Goal: Information Seeking & Learning: Learn about a topic

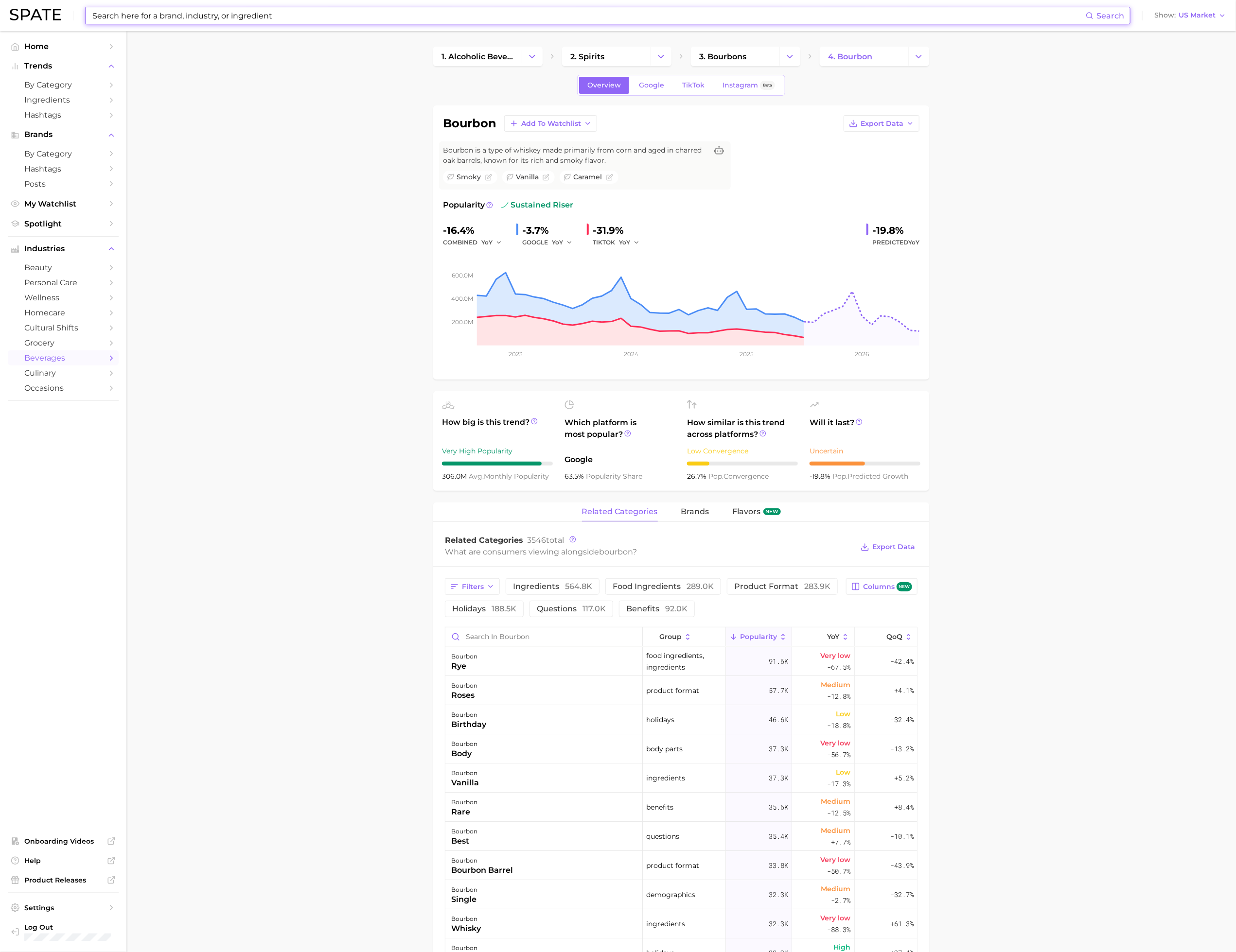
click at [439, 19] on input at bounding box center [589, 16] width 995 height 16
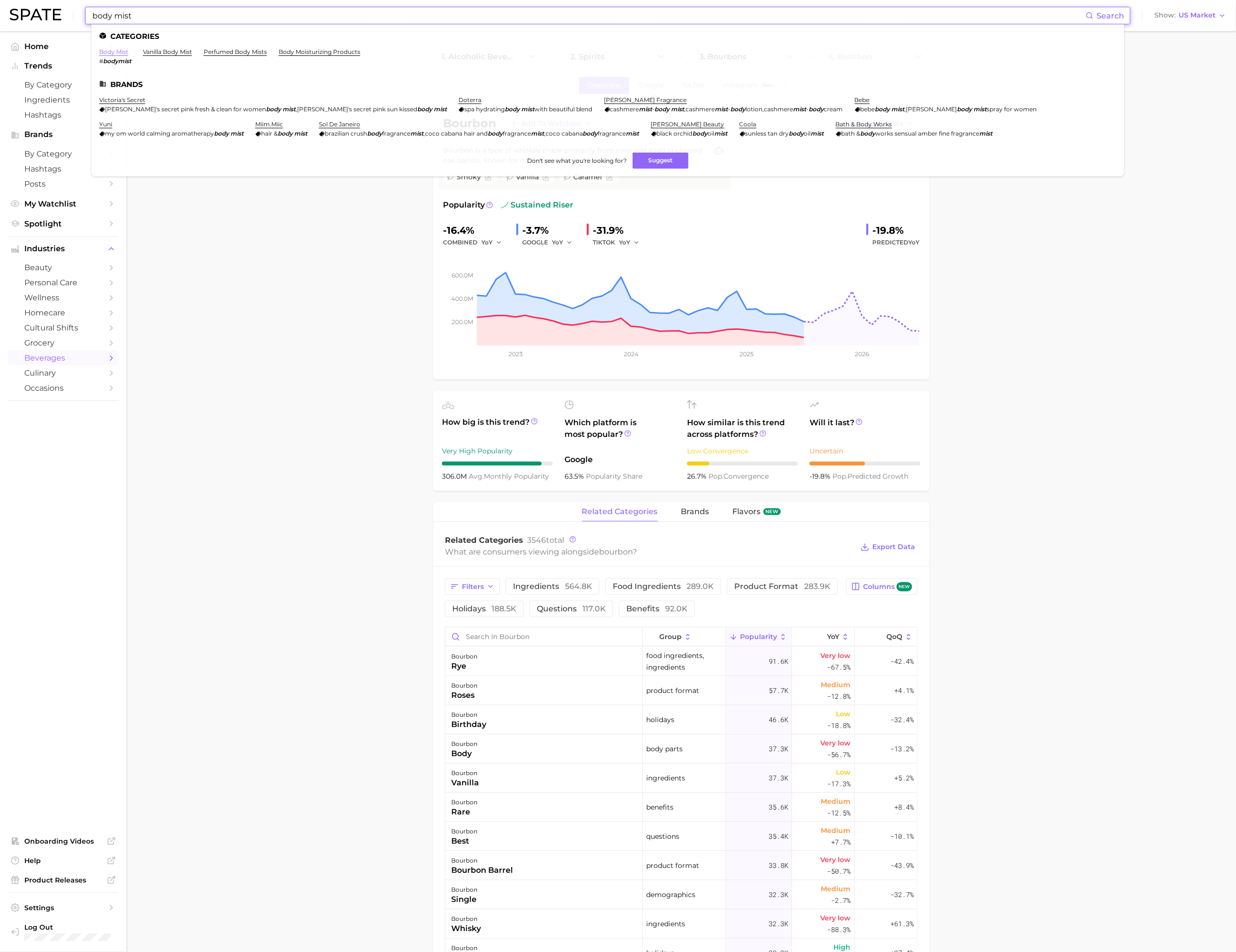
type input "body mist"
click at [109, 48] on link "body mist" at bounding box center [113, 51] width 29 height 8
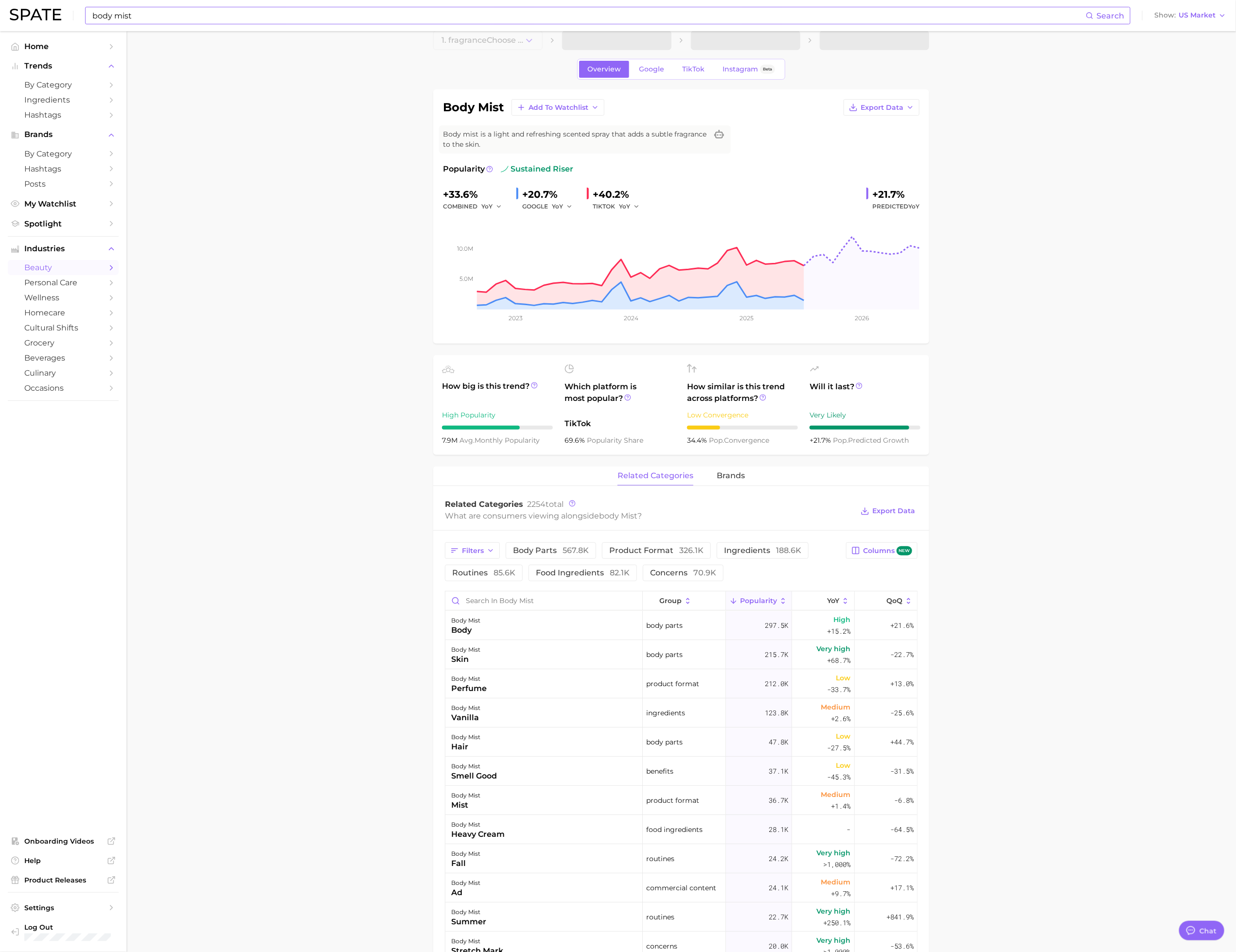
scroll to position [23, 0]
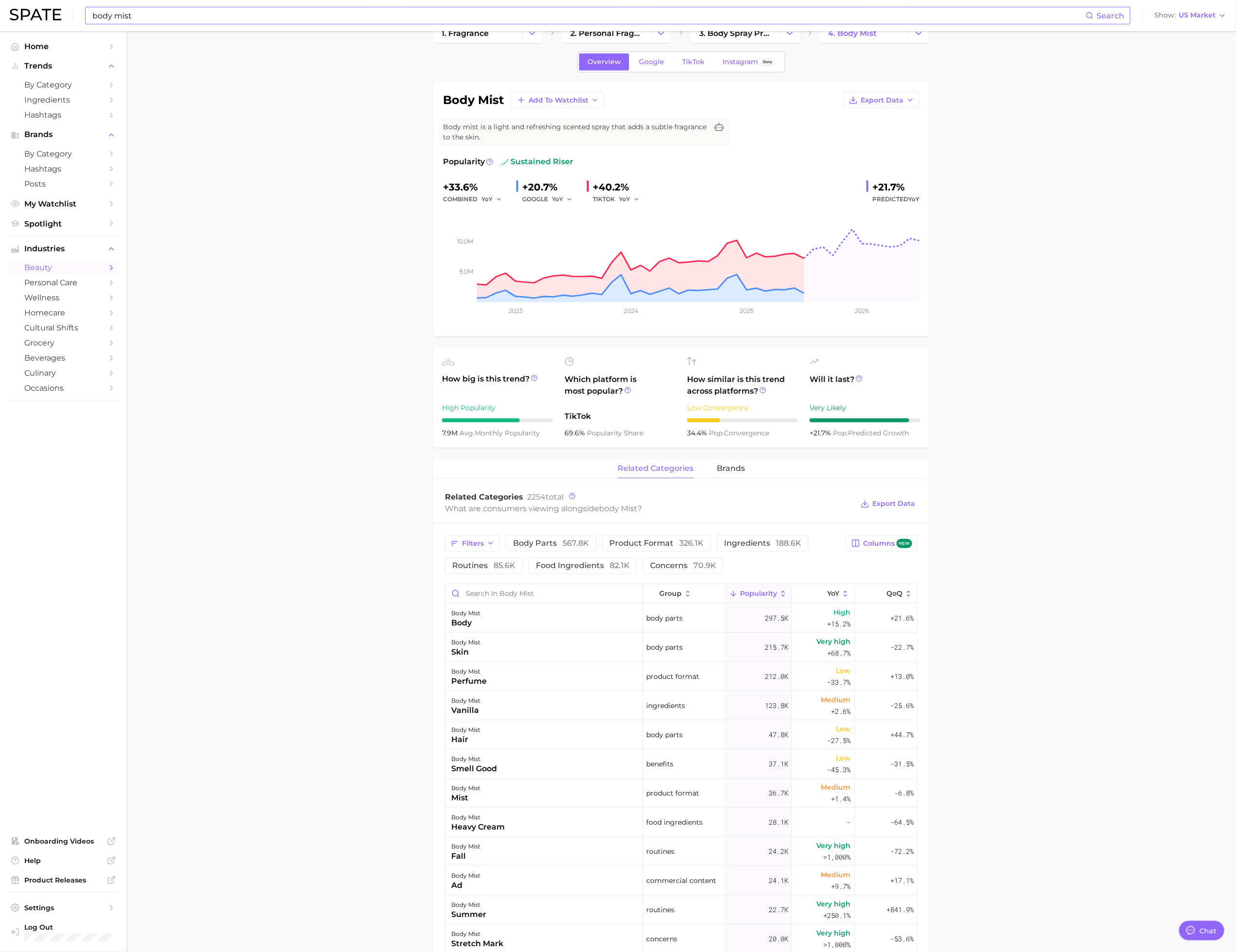
click at [366, 421] on main "1. fragrance 2. personal fragrance 3. body spray products 4. body mist Overview…" at bounding box center [681, 802] width 1110 height 1588
click at [763, 421] on span "ingredients 188.6k" at bounding box center [763, 543] width 77 height 8
click at [607, 421] on span "food ingredients 82.1k" at bounding box center [582, 565] width 94 height 8
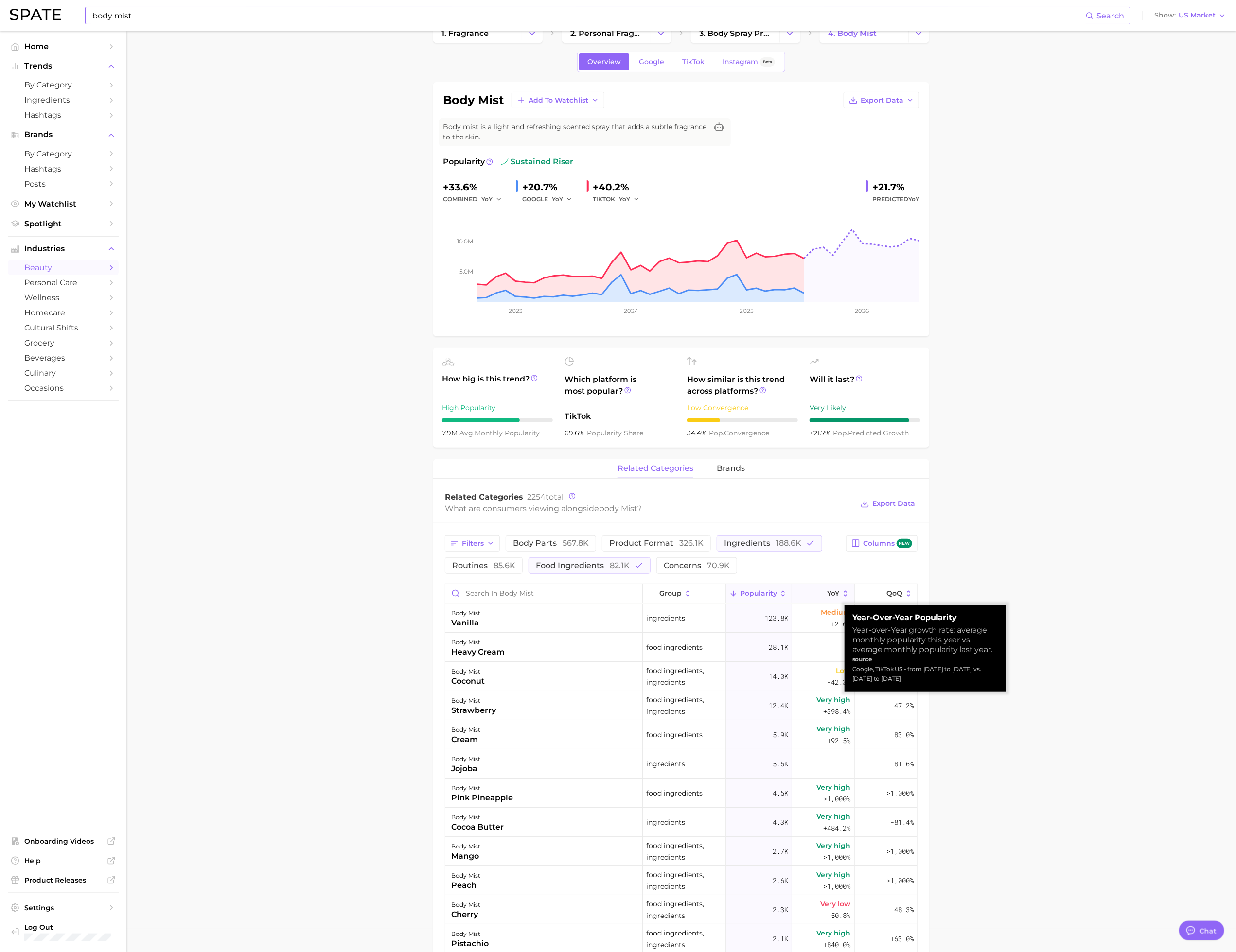
click at [817, 421] on icon at bounding box center [821, 593] width 9 height 9
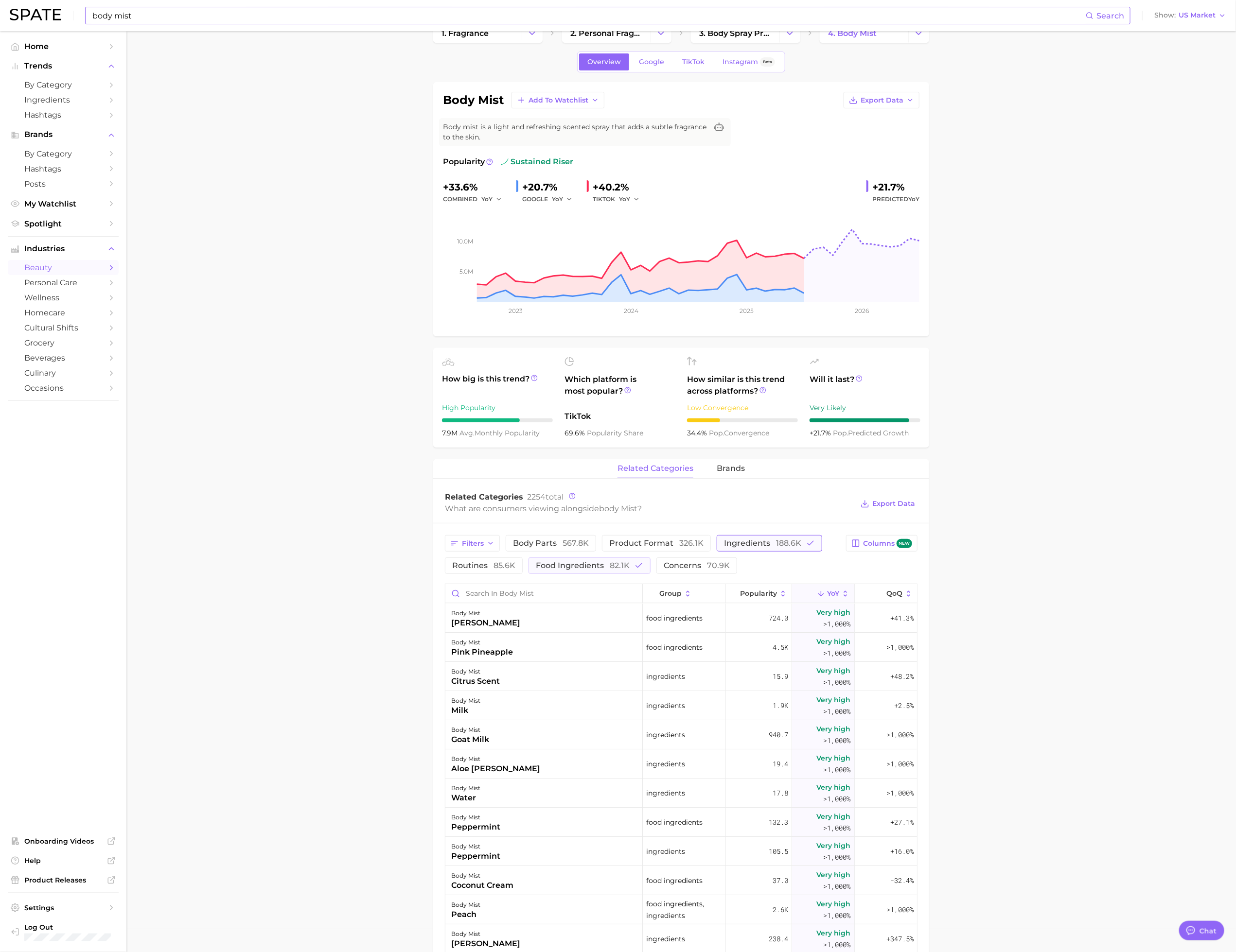
click at [759, 421] on button "ingredients 188.6k" at bounding box center [769, 544] width 105 height 16
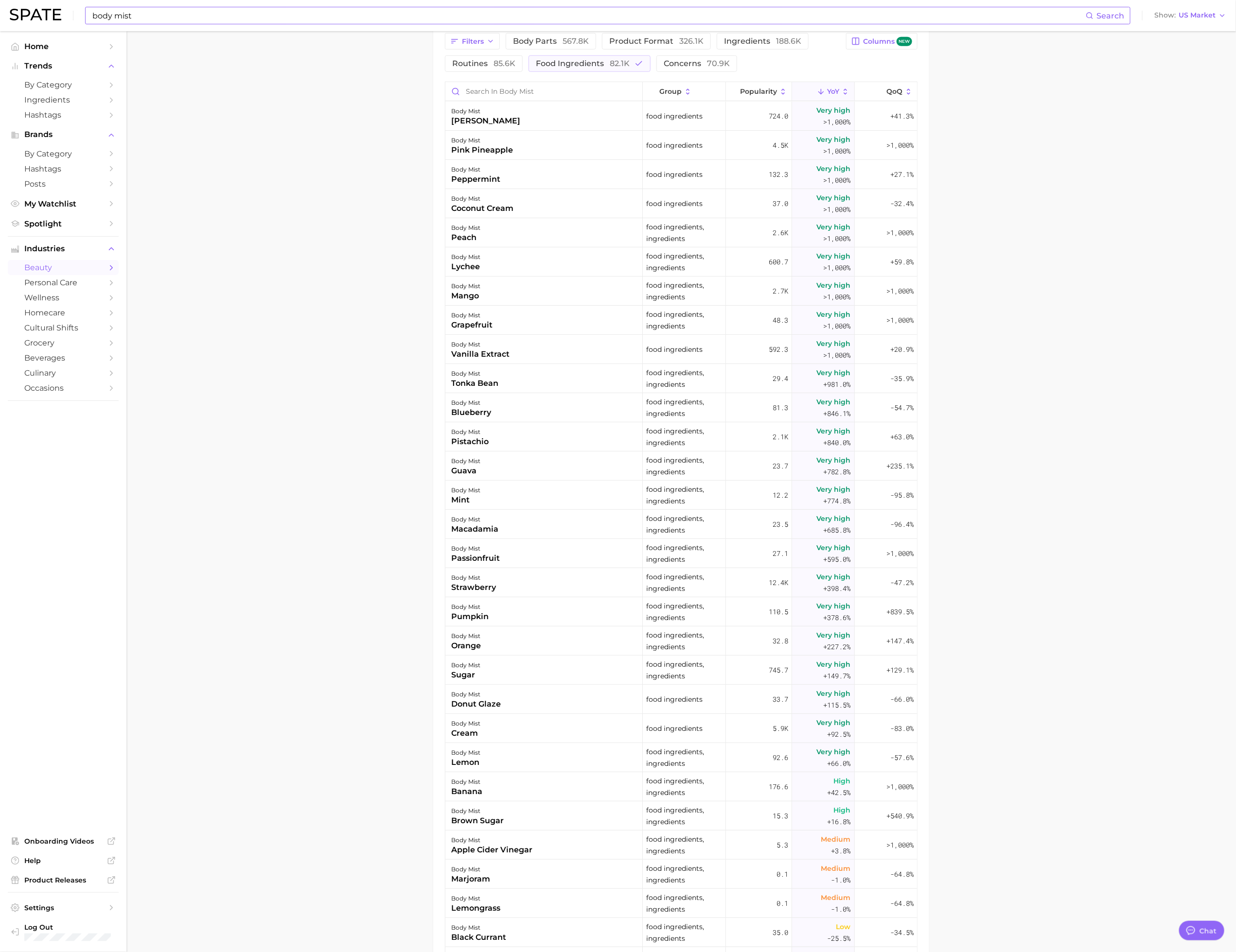
scroll to position [529, 0]
click at [915, 347] on main "1. fragrance 2. personal fragrance 3. body spray products 4. body mist Overview…" at bounding box center [681, 297] width 1110 height 1588
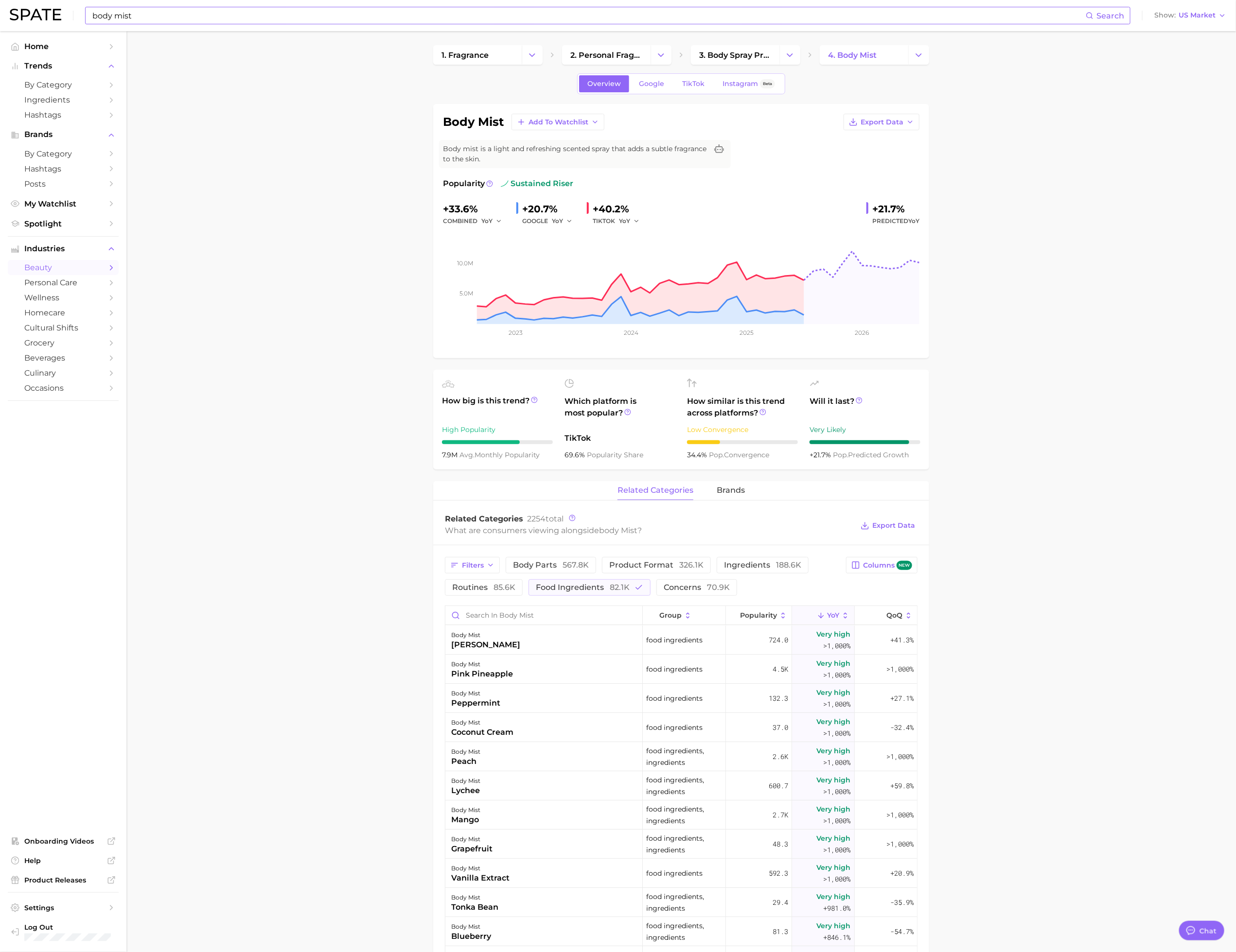
scroll to position [0, 0]
click at [572, 421] on span "food ingredients 82.1k" at bounding box center [582, 589] width 94 height 8
click at [645, 421] on span "product format 326.1k" at bounding box center [657, 566] width 94 height 8
click at [665, 421] on span "product format 326.1k" at bounding box center [657, 566] width 94 height 8
click at [584, 421] on span "567.8k" at bounding box center [575, 567] width 26 height 10
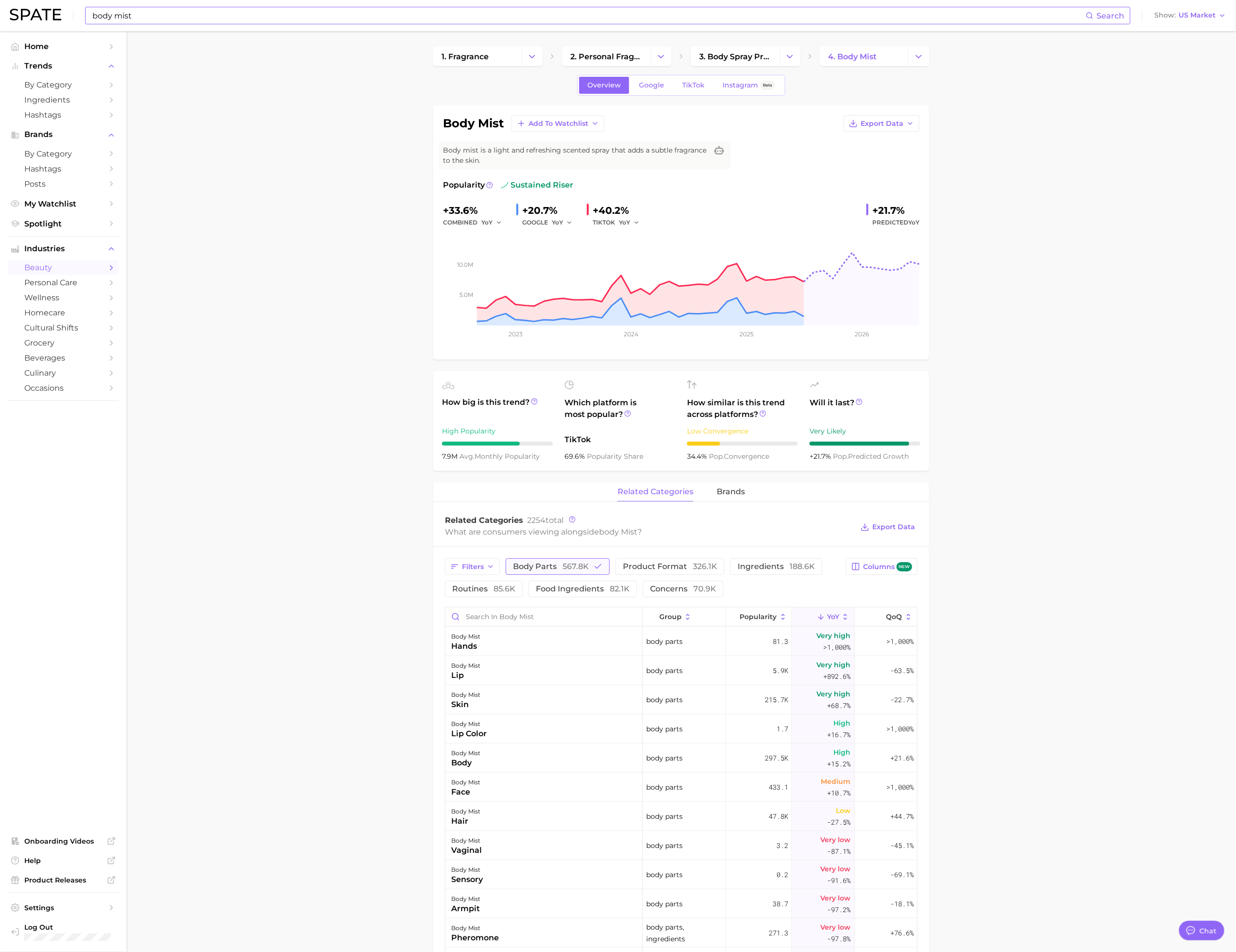
click at [562, 421] on span "567.8k" at bounding box center [575, 567] width 26 height 10
click at [719, 421] on span "brands" at bounding box center [730, 492] width 28 height 9
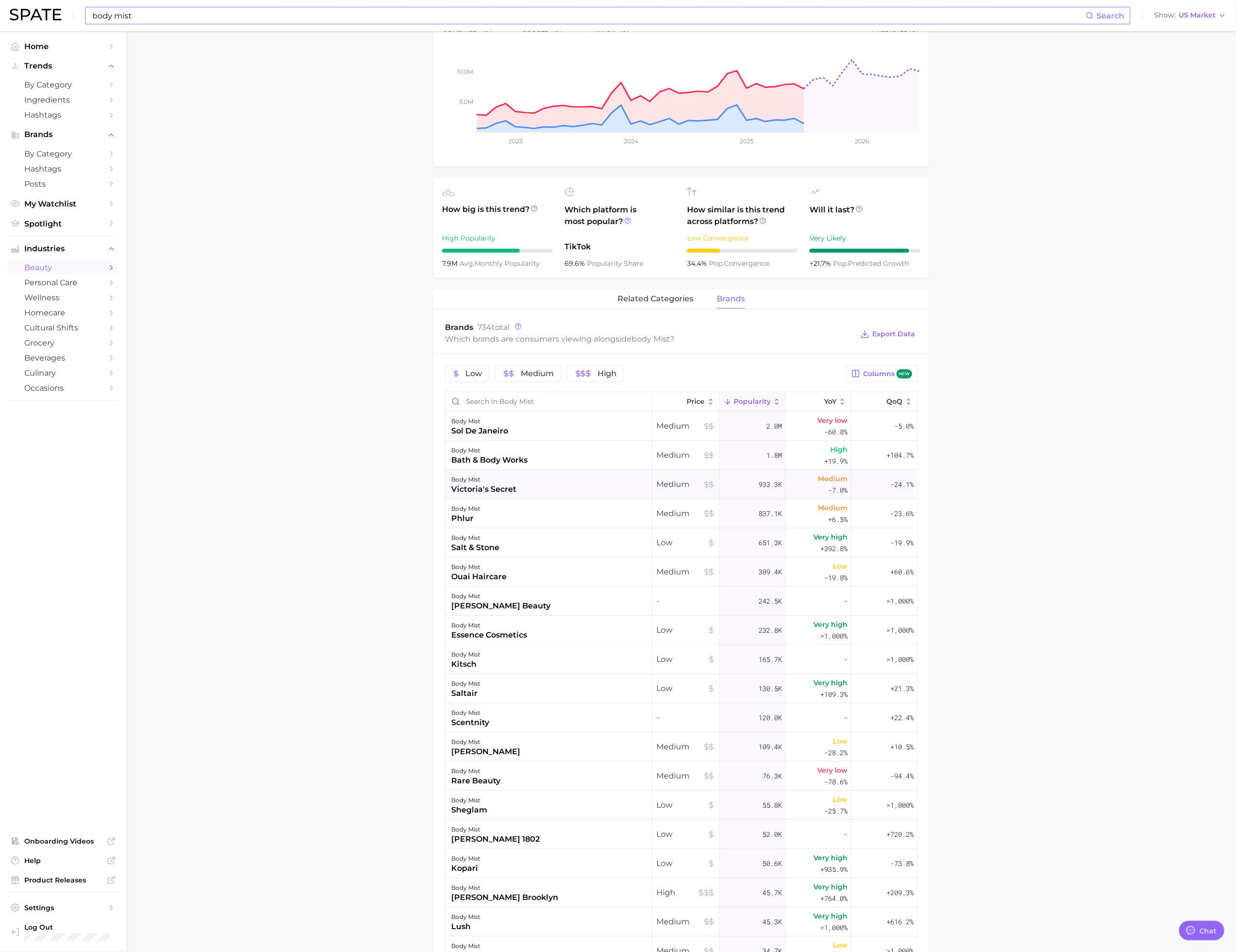
scroll to position [207, 0]
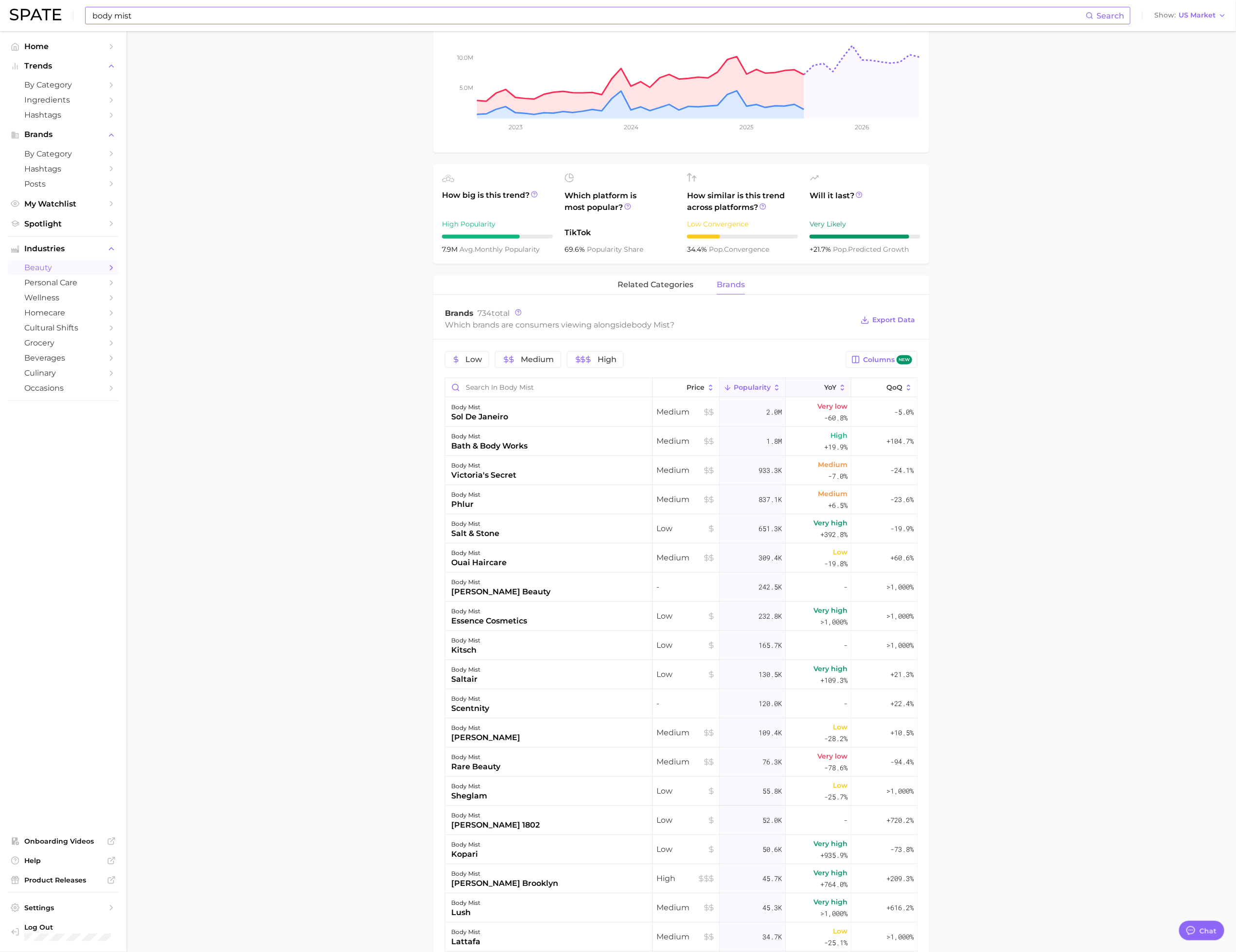
click at [794, 385] on button "YoY" at bounding box center [819, 388] width 66 height 19
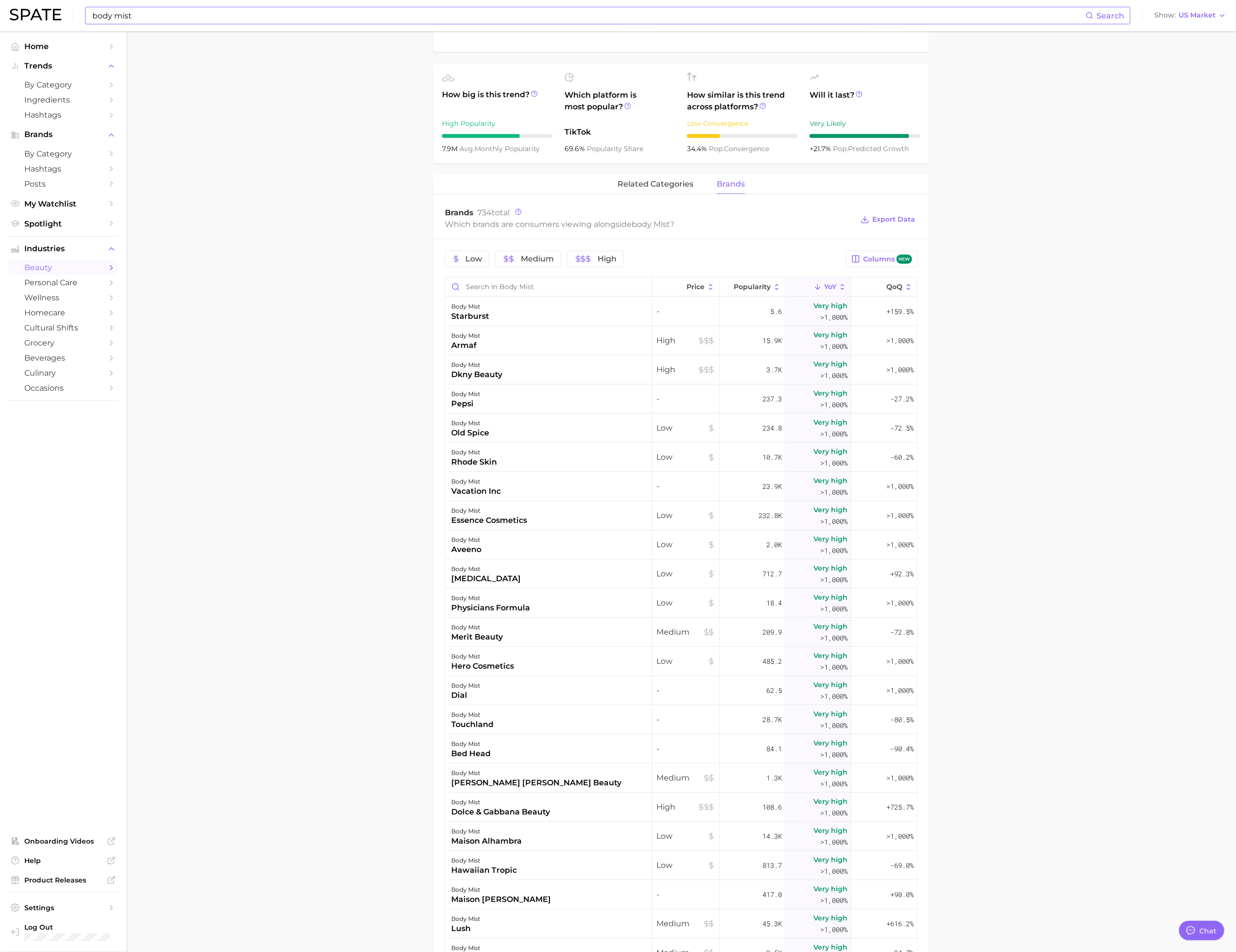
scroll to position [228, 0]
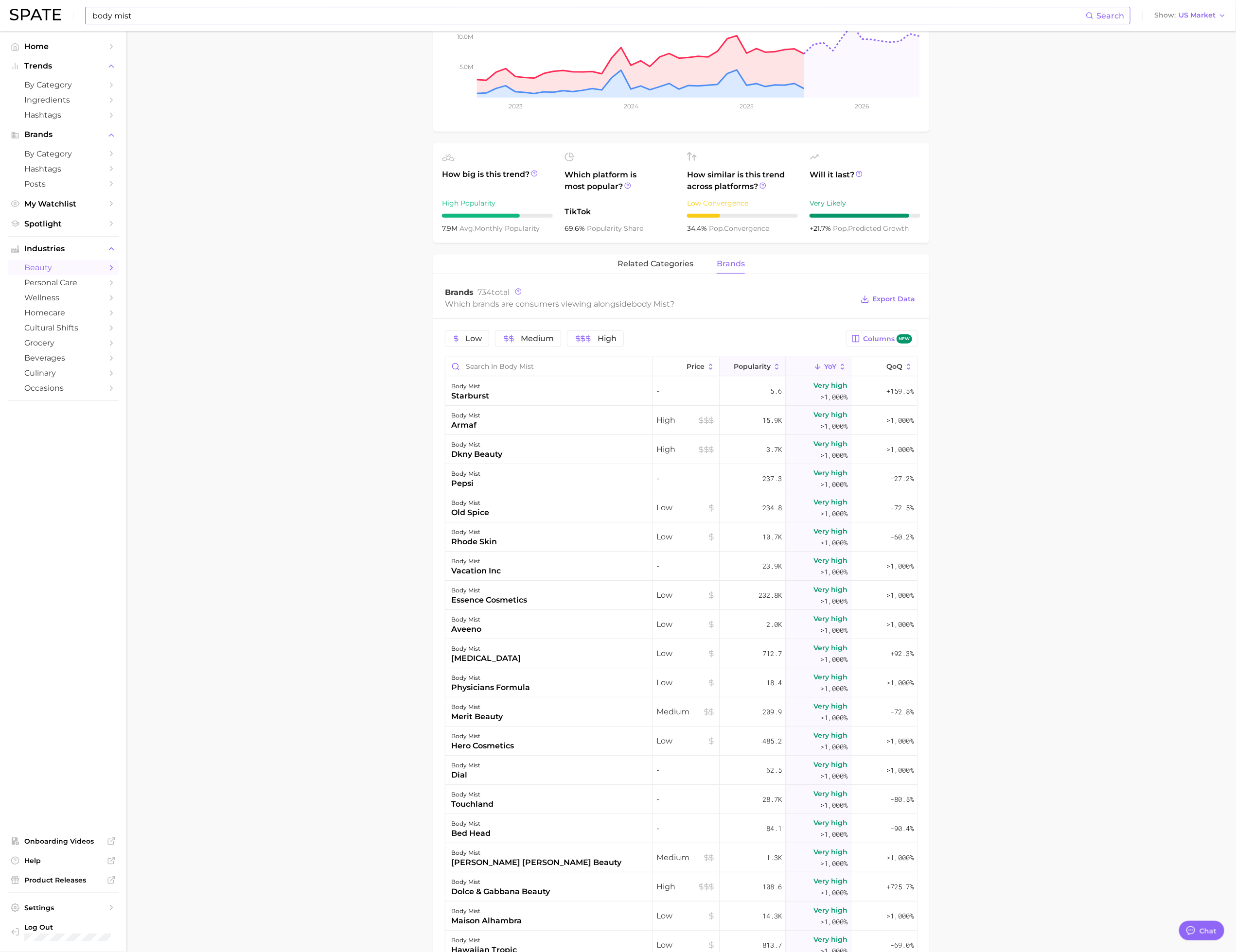
click at [734, 363] on span "Popularity" at bounding box center [752, 366] width 37 height 8
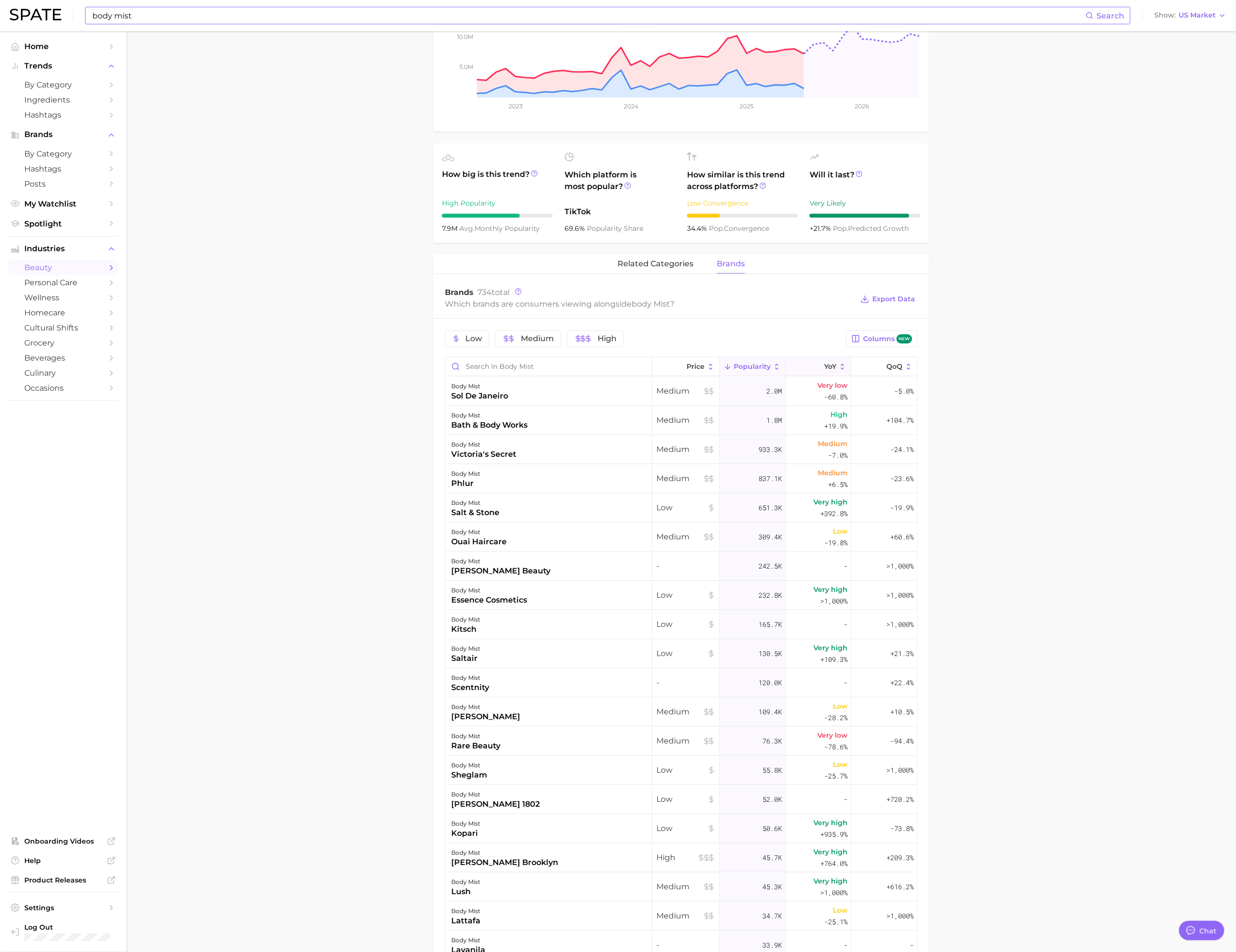
click at [797, 363] on button "YoY" at bounding box center [819, 367] width 66 height 19
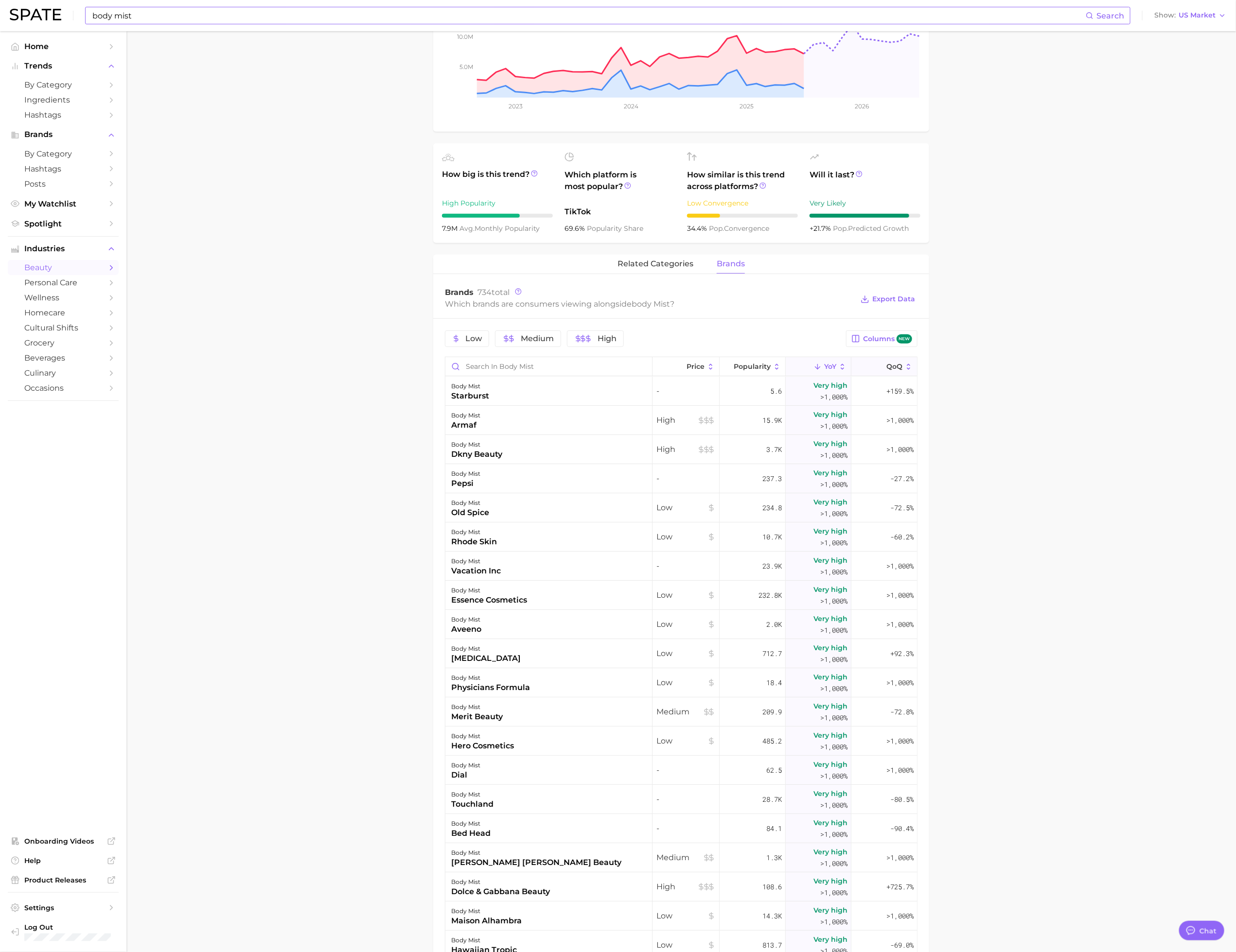
click at [860, 371] on button "QoQ" at bounding box center [884, 367] width 66 height 19
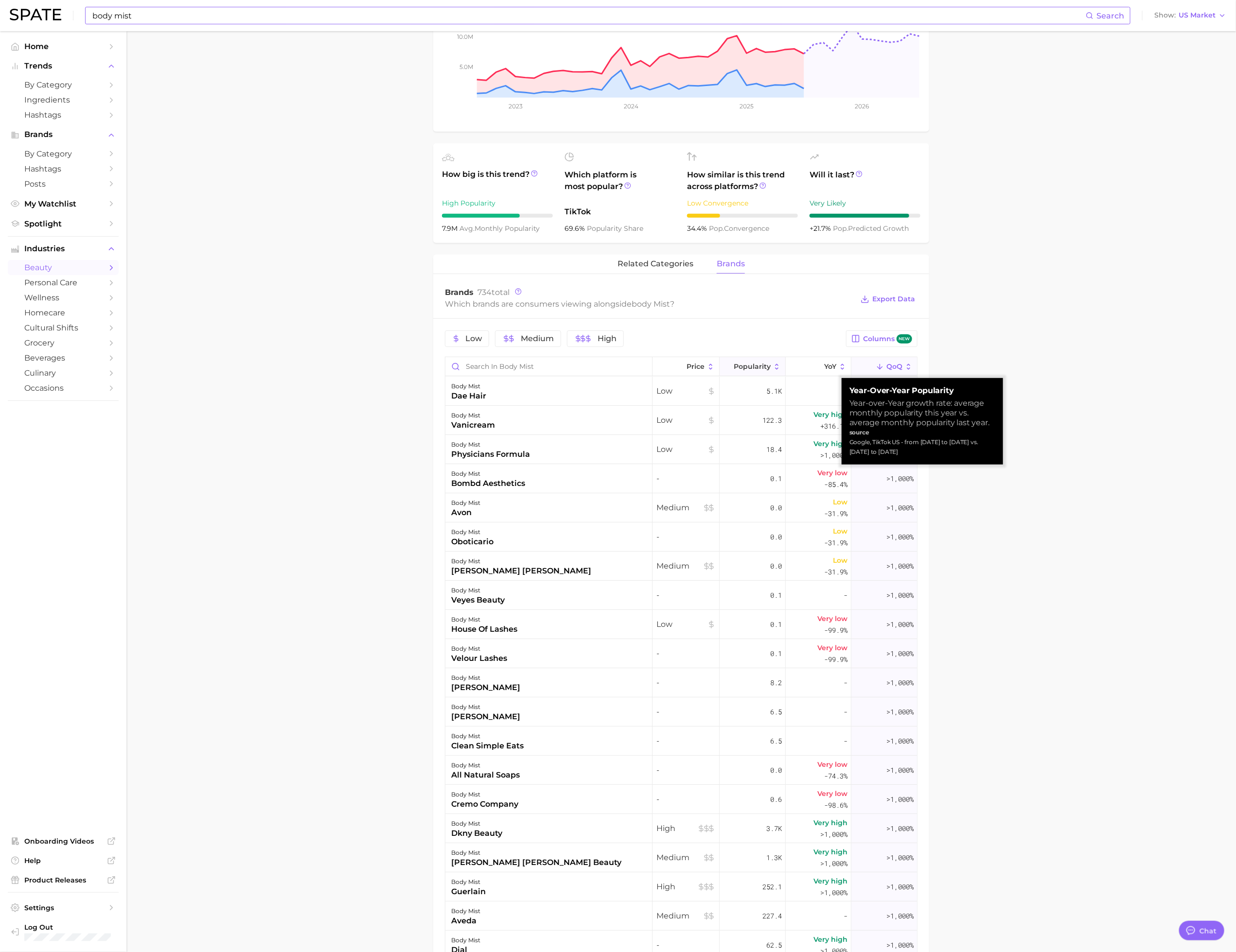
click at [756, 372] on button "Popularity" at bounding box center [752, 367] width 66 height 19
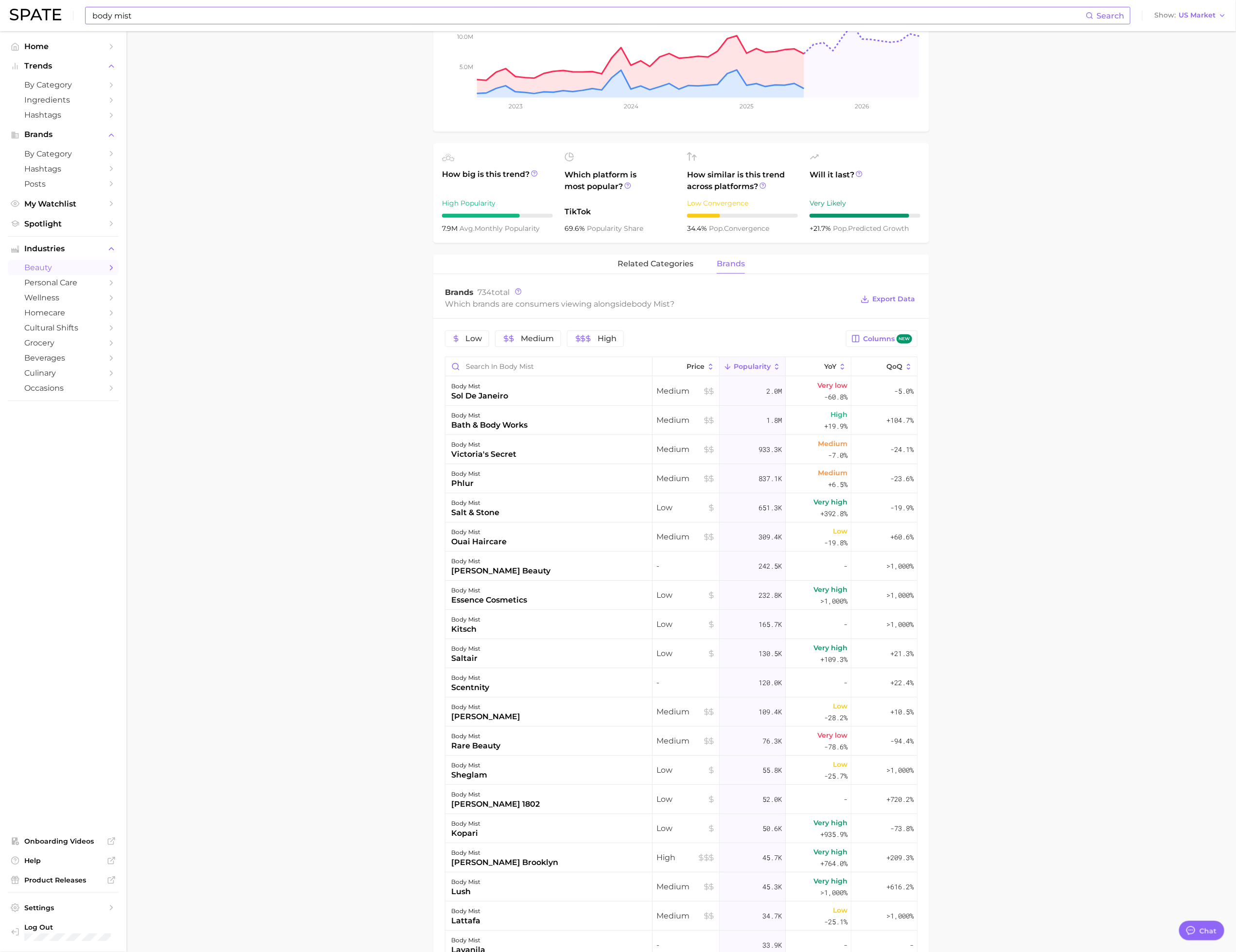
click at [915, 421] on main "1. fragrance 2. personal fragrance 3. body spray products 4. body mist Overview…" at bounding box center [681, 586] width 1110 height 1566
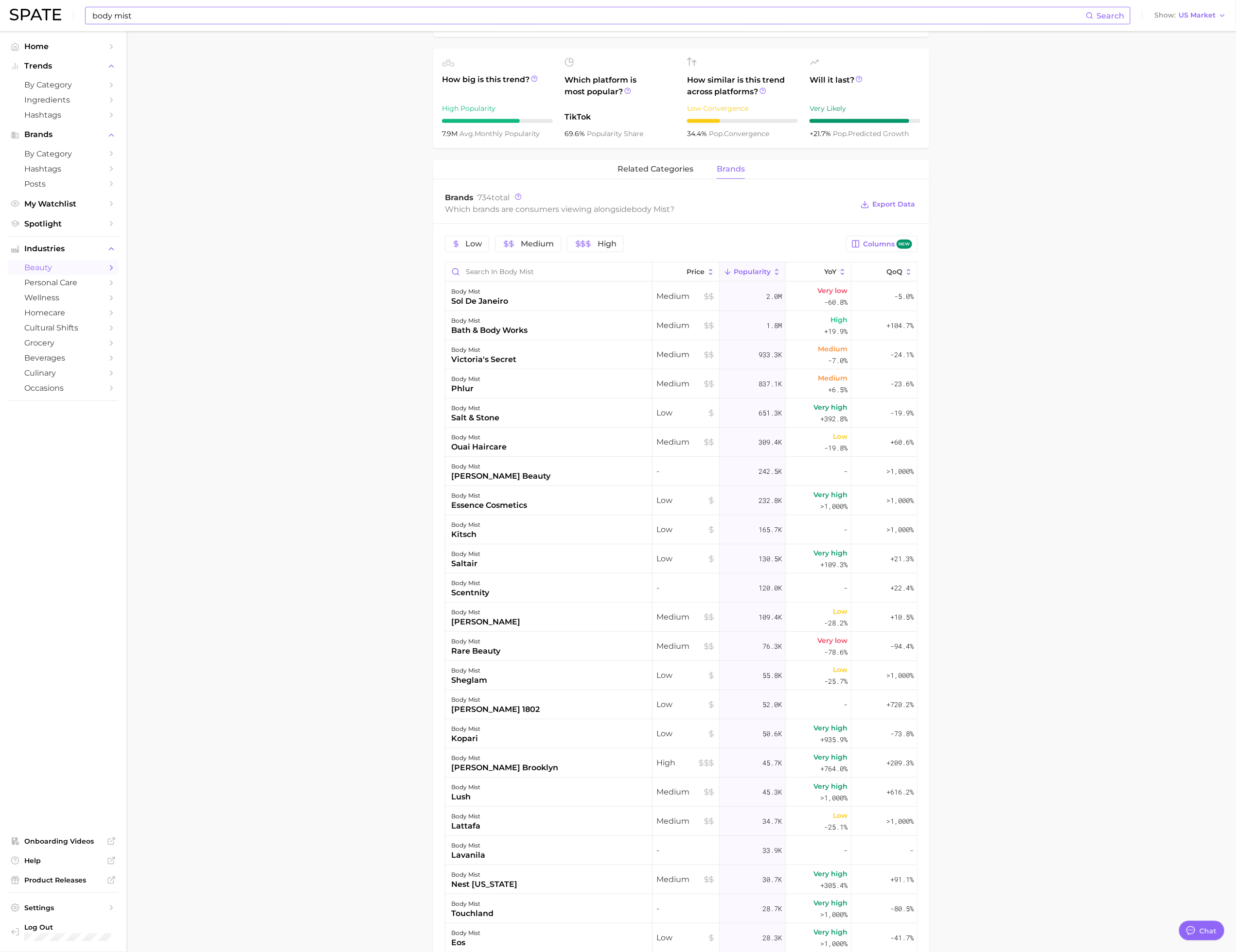
scroll to position [358, 0]
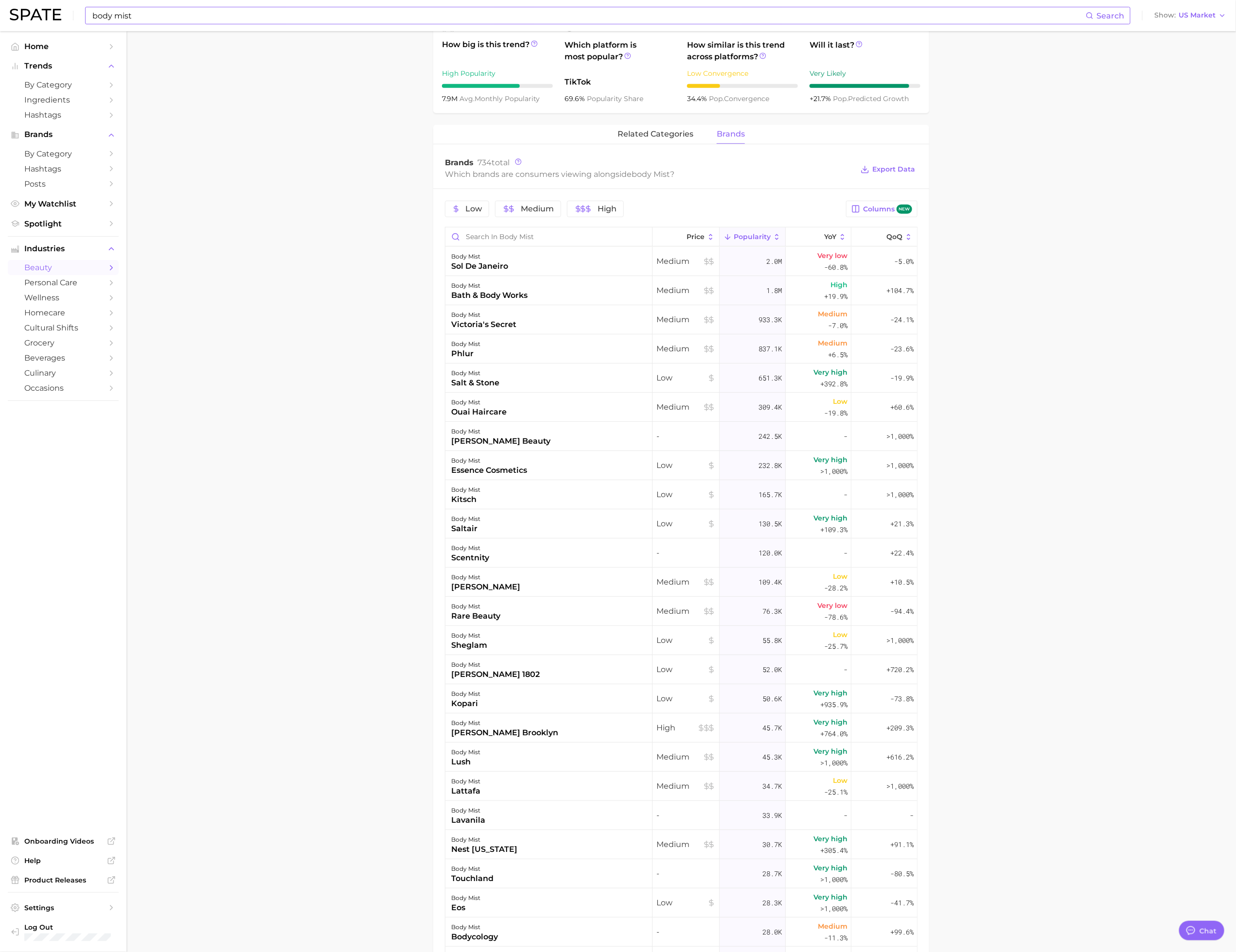
type textarea "x"
